Goal: Navigation & Orientation: Understand site structure

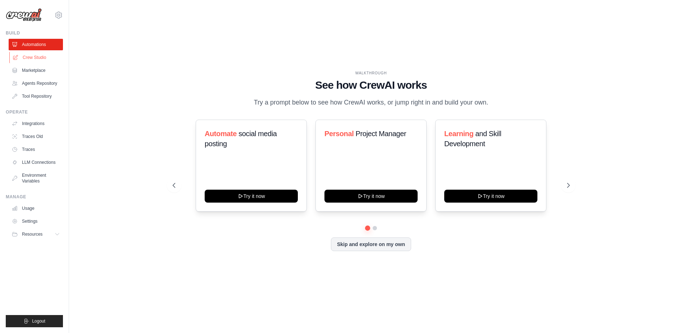
click at [50, 59] on link "Crew Studio" at bounding box center [36, 58] width 54 height 12
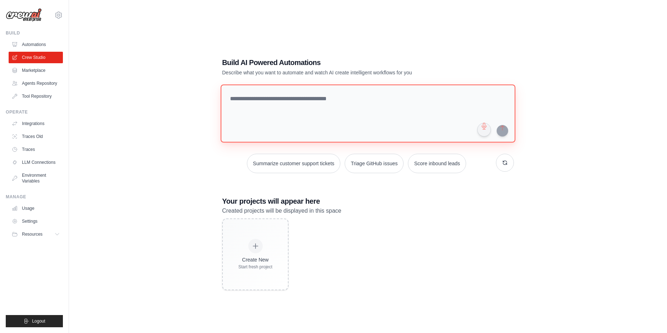
click at [366, 96] on textarea at bounding box center [368, 114] width 295 height 58
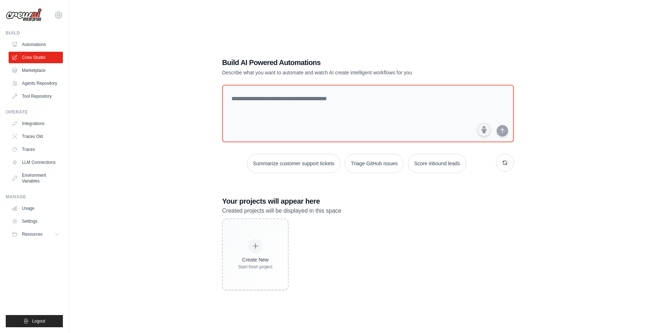
click at [66, 73] on div "dntmdgns03@gmail.com Settings Build Automations" at bounding box center [34, 166] width 69 height 333
click at [44, 70] on link "Marketplace" at bounding box center [36, 71] width 54 height 12
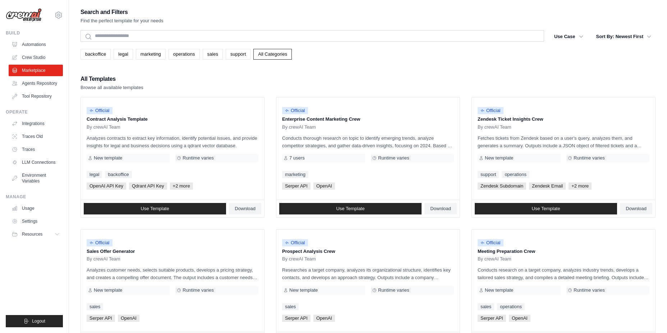
click at [47, 42] on link "Automations" at bounding box center [36, 45] width 54 height 12
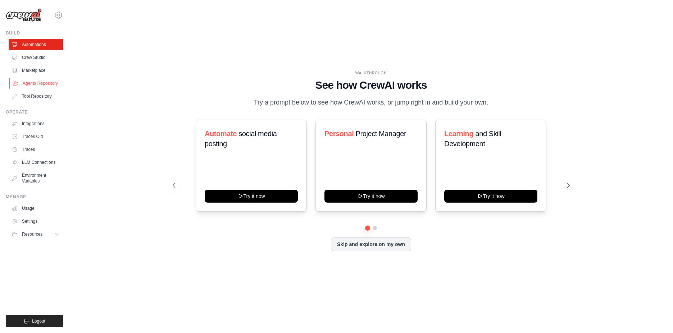
click at [51, 79] on link "Agents Repository" at bounding box center [36, 84] width 54 height 12
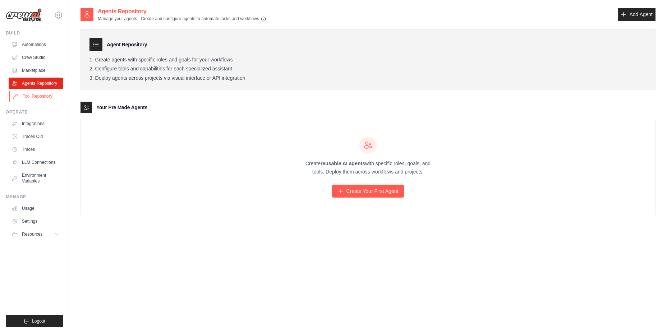
click at [48, 96] on link "Tool Repository" at bounding box center [36, 97] width 54 height 12
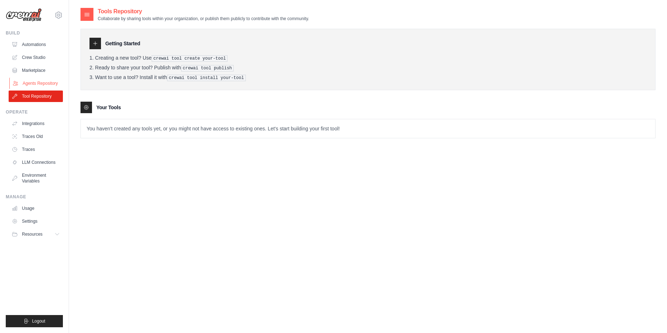
click at [52, 86] on link "Agents Repository" at bounding box center [36, 84] width 54 height 12
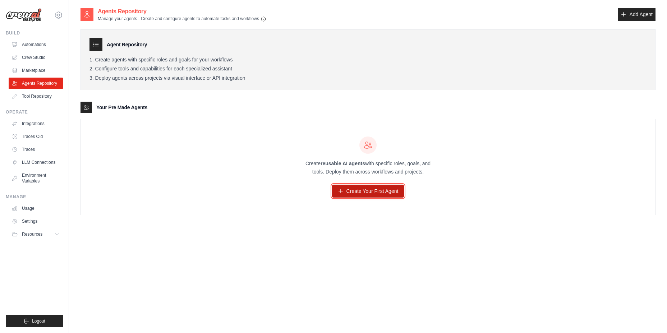
click at [392, 189] on link "Create Your First Agent" at bounding box center [368, 191] width 72 height 13
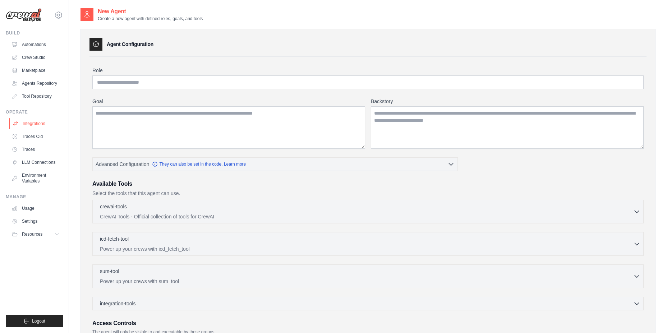
click at [32, 123] on link "Integrations" at bounding box center [36, 124] width 54 height 12
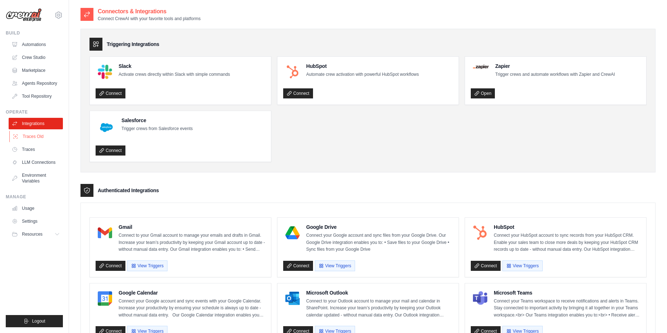
click at [38, 136] on link "Traces Old" at bounding box center [36, 137] width 54 height 12
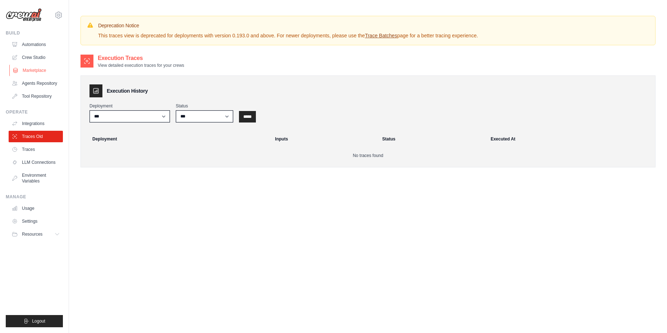
click at [45, 73] on link "Marketplace" at bounding box center [36, 71] width 54 height 12
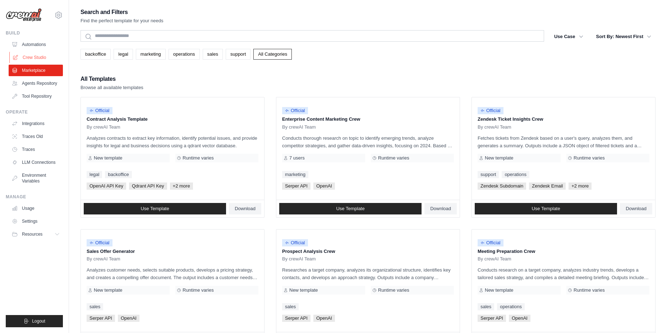
click at [51, 58] on link "Crew Studio" at bounding box center [36, 58] width 54 height 12
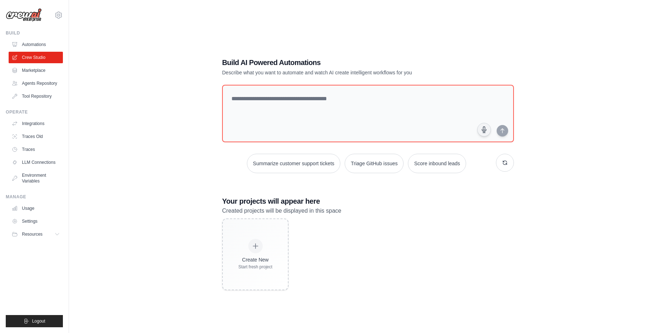
click at [59, 44] on link "Automations" at bounding box center [36, 45] width 54 height 12
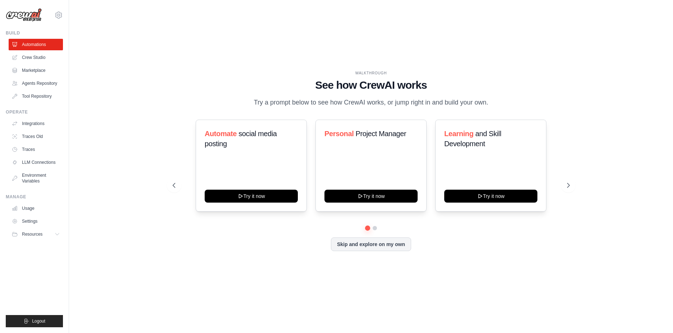
click at [464, 108] on p "Try a prompt below to see how CrewAI works, or jump right in and build your own." at bounding box center [371, 102] width 242 height 10
